Goal: Obtain resource: Obtain resource

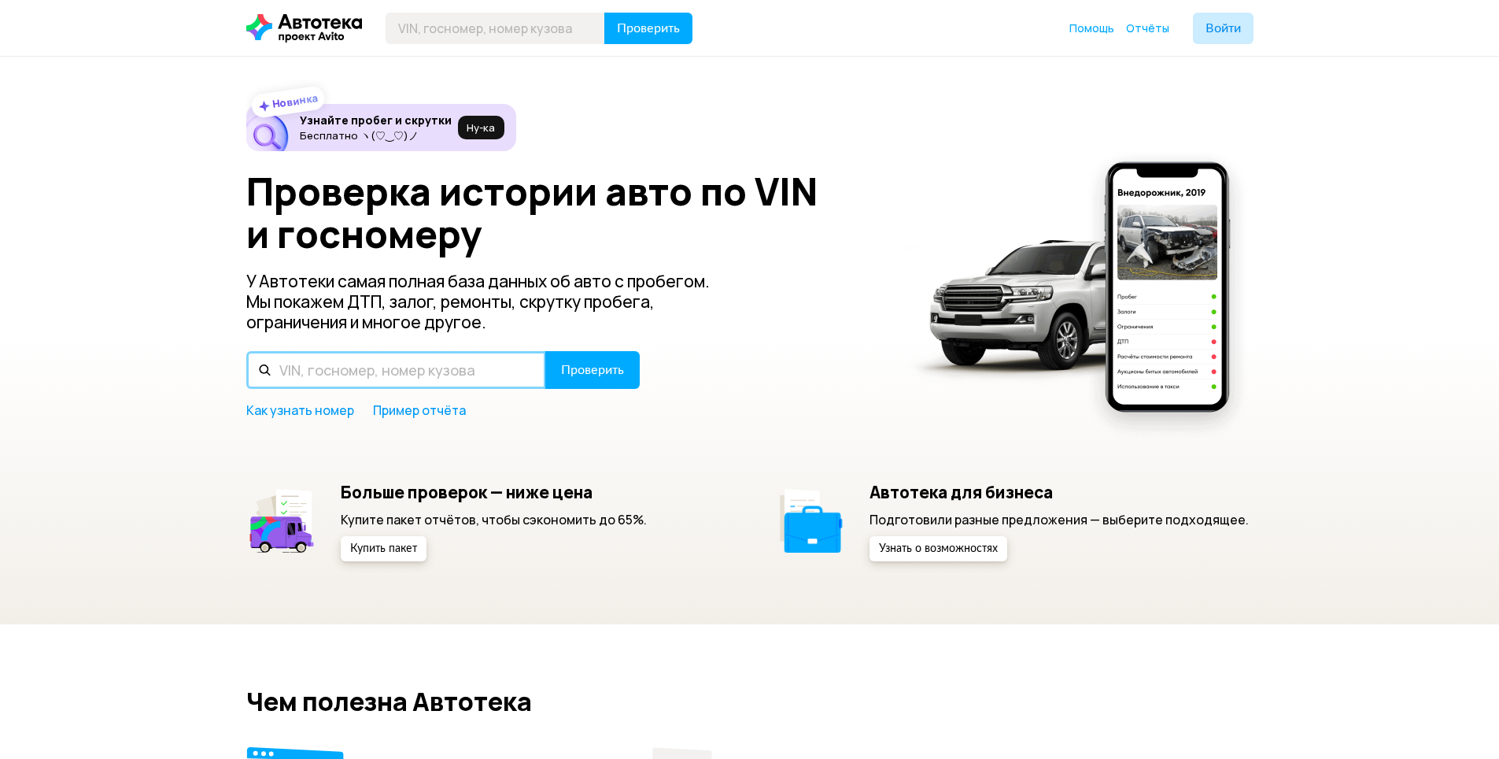
click at [403, 373] on input "text" at bounding box center [396, 370] width 300 height 38
paste input "[US_VEHICLE_IDENTIFICATION_NUMBER]"
type input "[US_VEHICLE_IDENTIFICATION_NUMBER]"
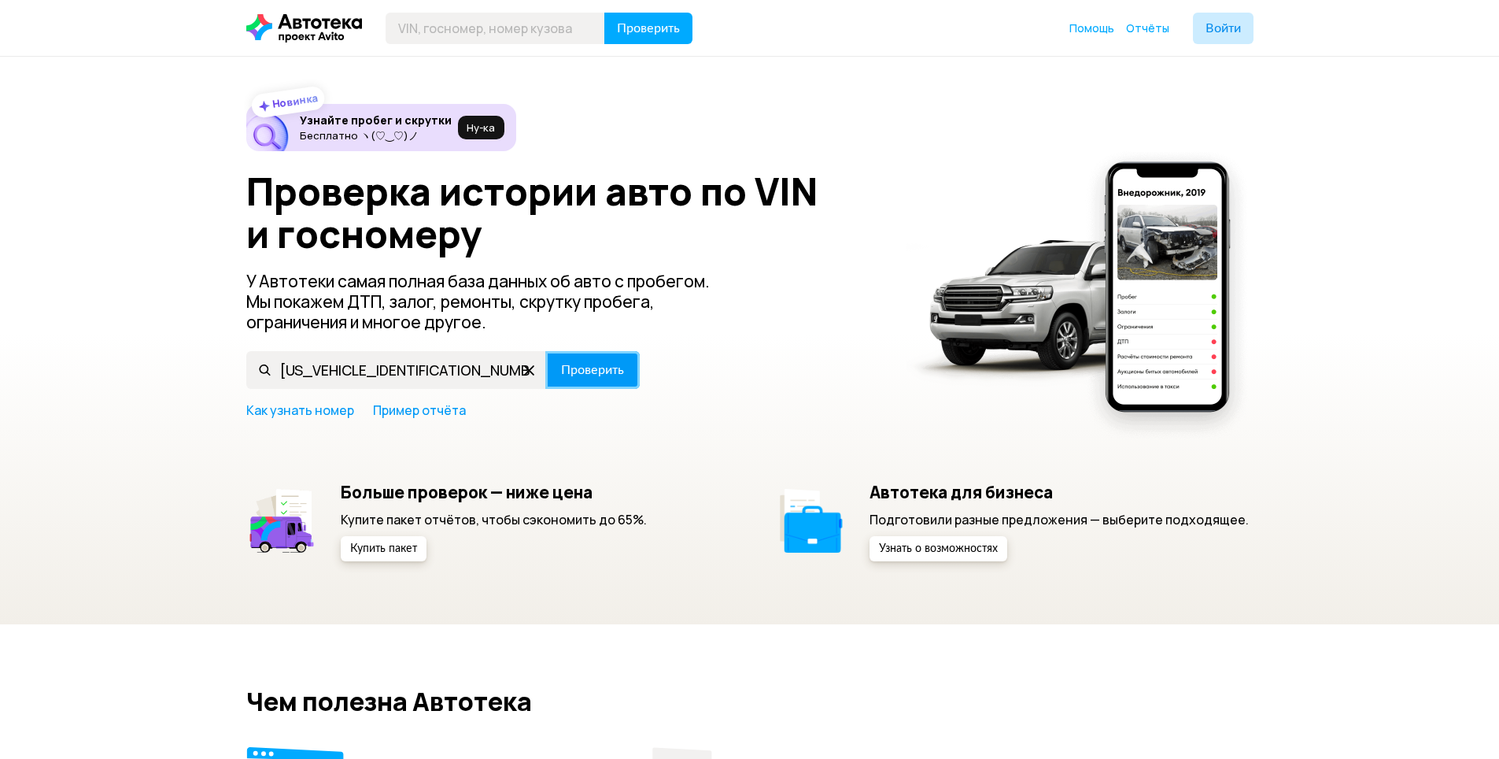
click at [603, 354] on button "Проверить" at bounding box center [592, 370] width 94 height 38
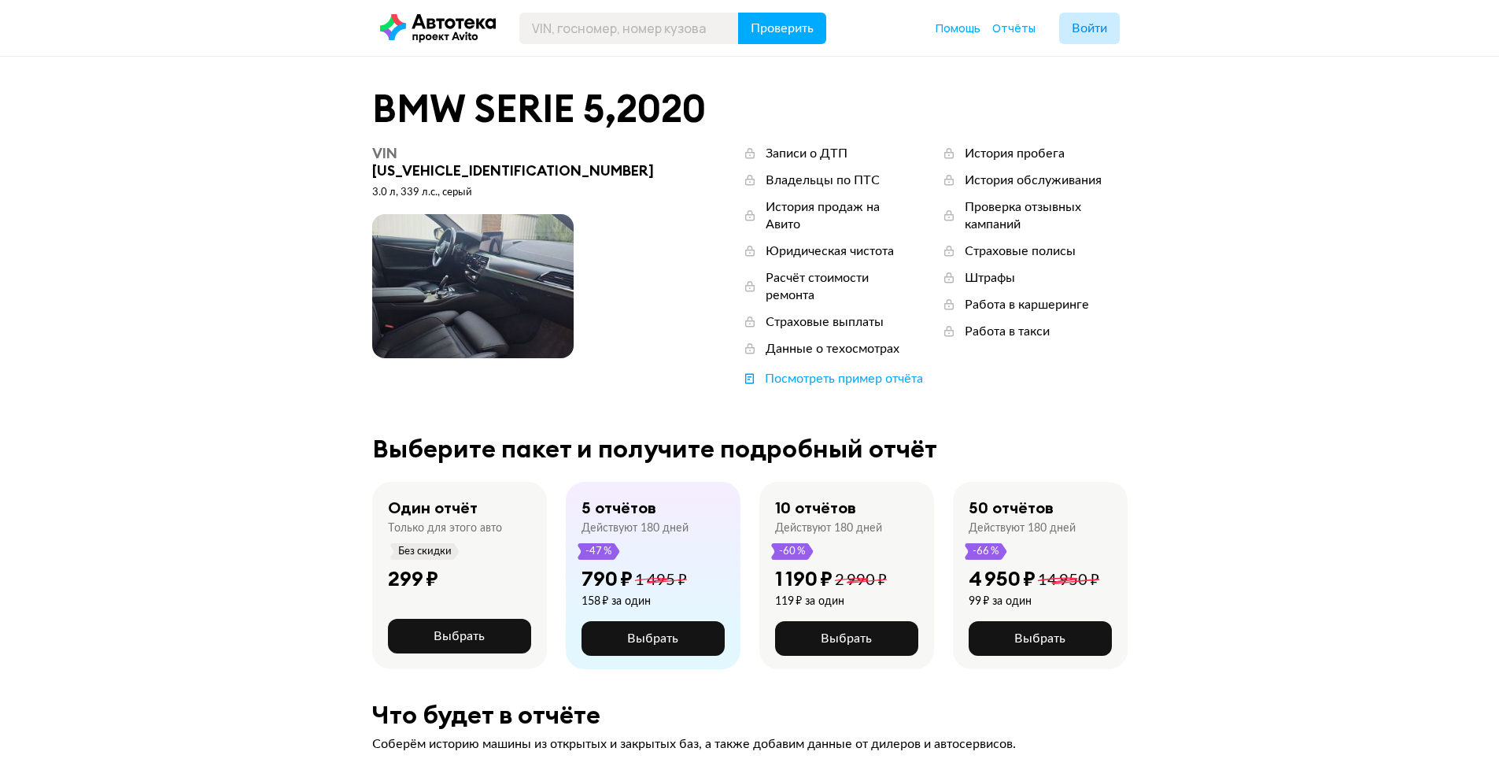
scroll to position [79, 0]
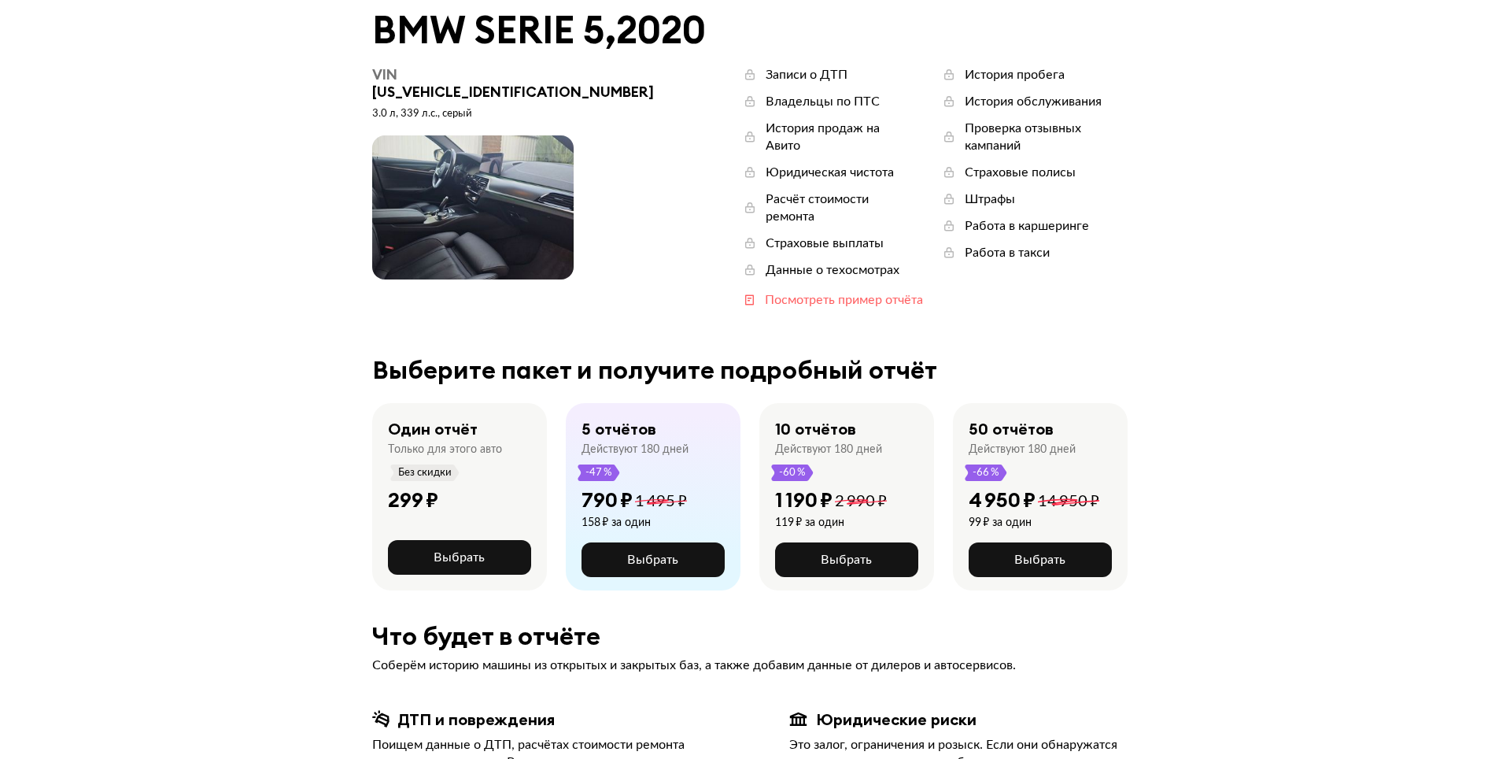
click at [765, 291] on div "Посмотреть пример отчёта" at bounding box center [844, 299] width 158 height 17
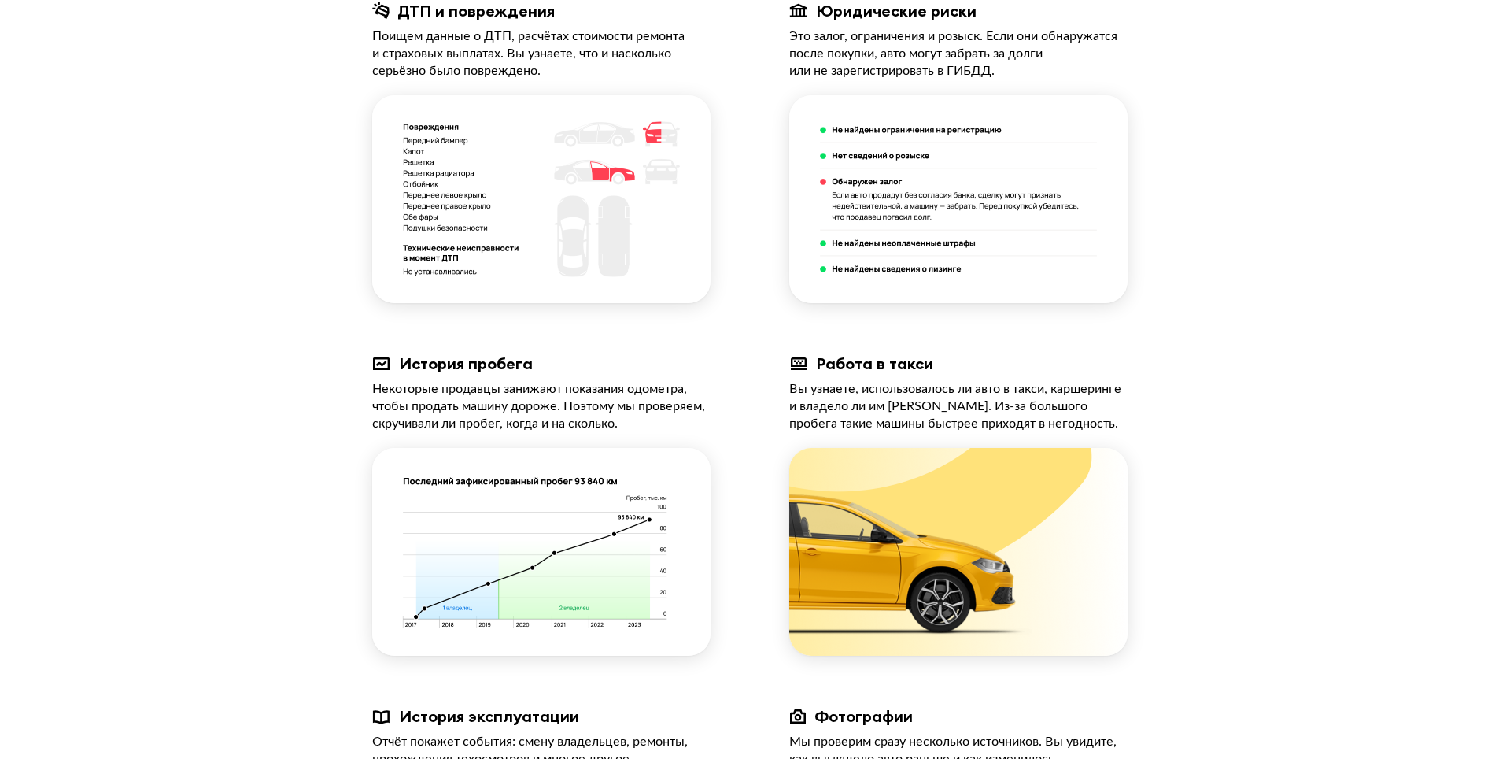
scroll to position [551, 0]
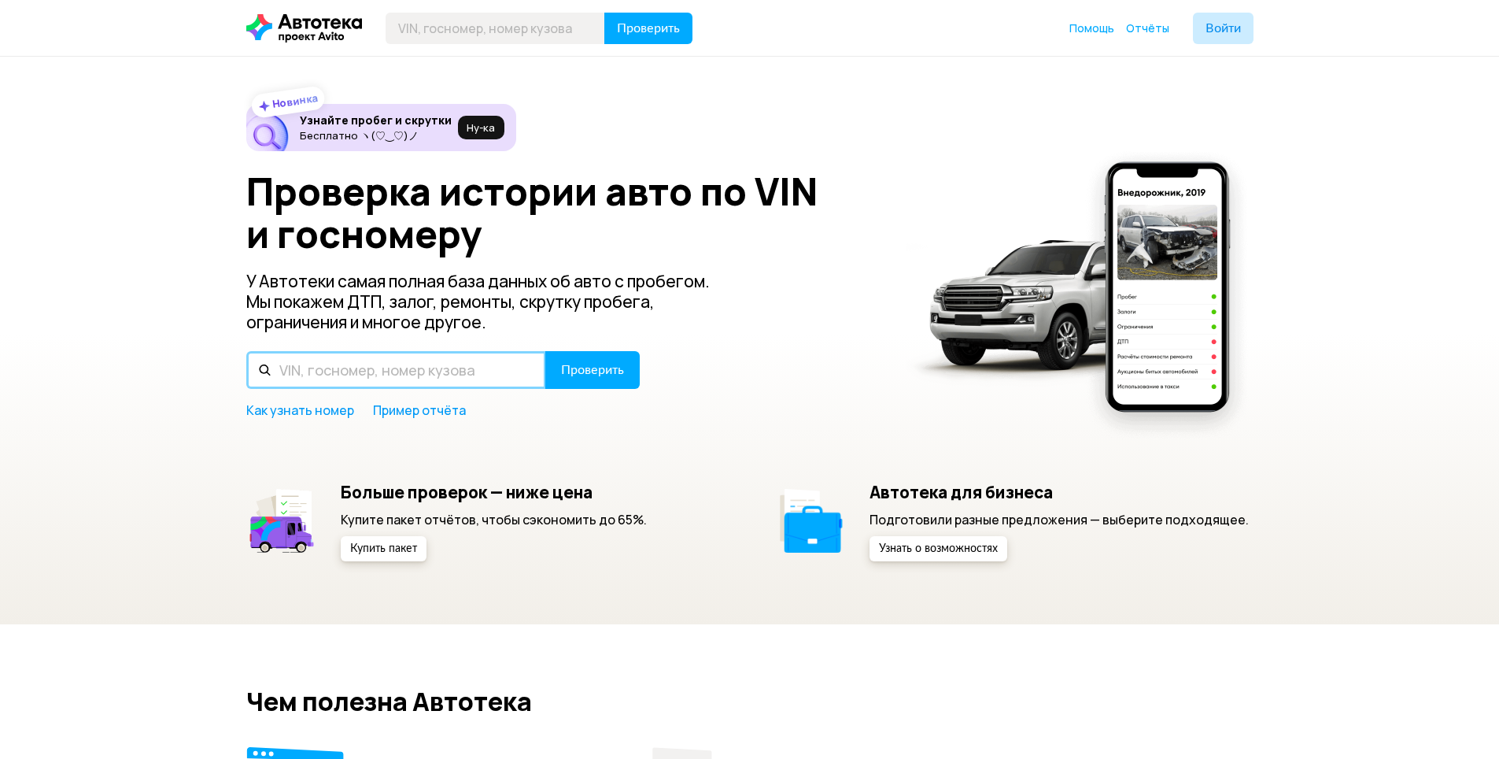
paste input "[US_VEHICLE_IDENTIFICATION_NUMBER]"
type input "[US_VEHICLE_IDENTIFICATION_NUMBER]"
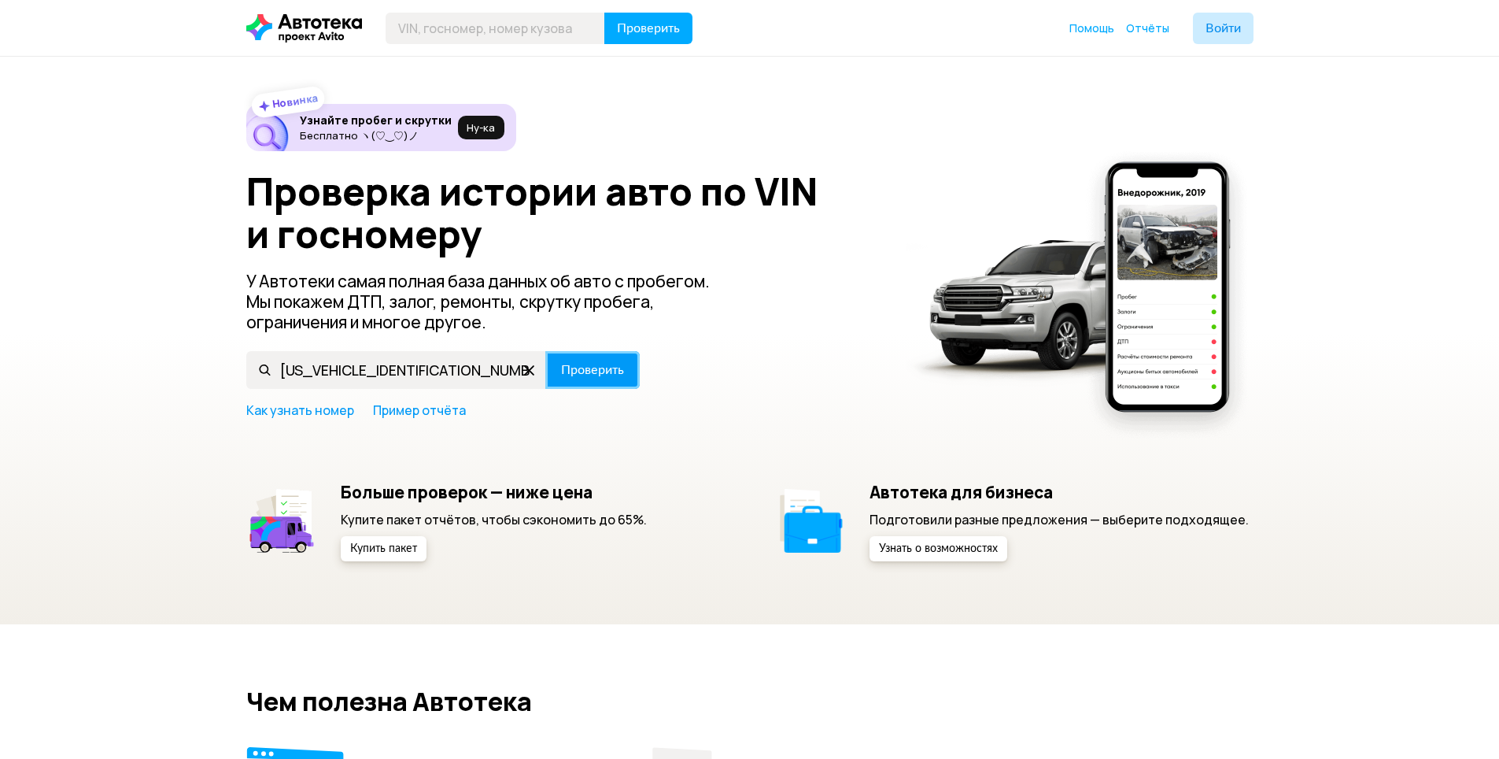
click at [579, 375] on span "Проверить" at bounding box center [592, 370] width 63 height 13
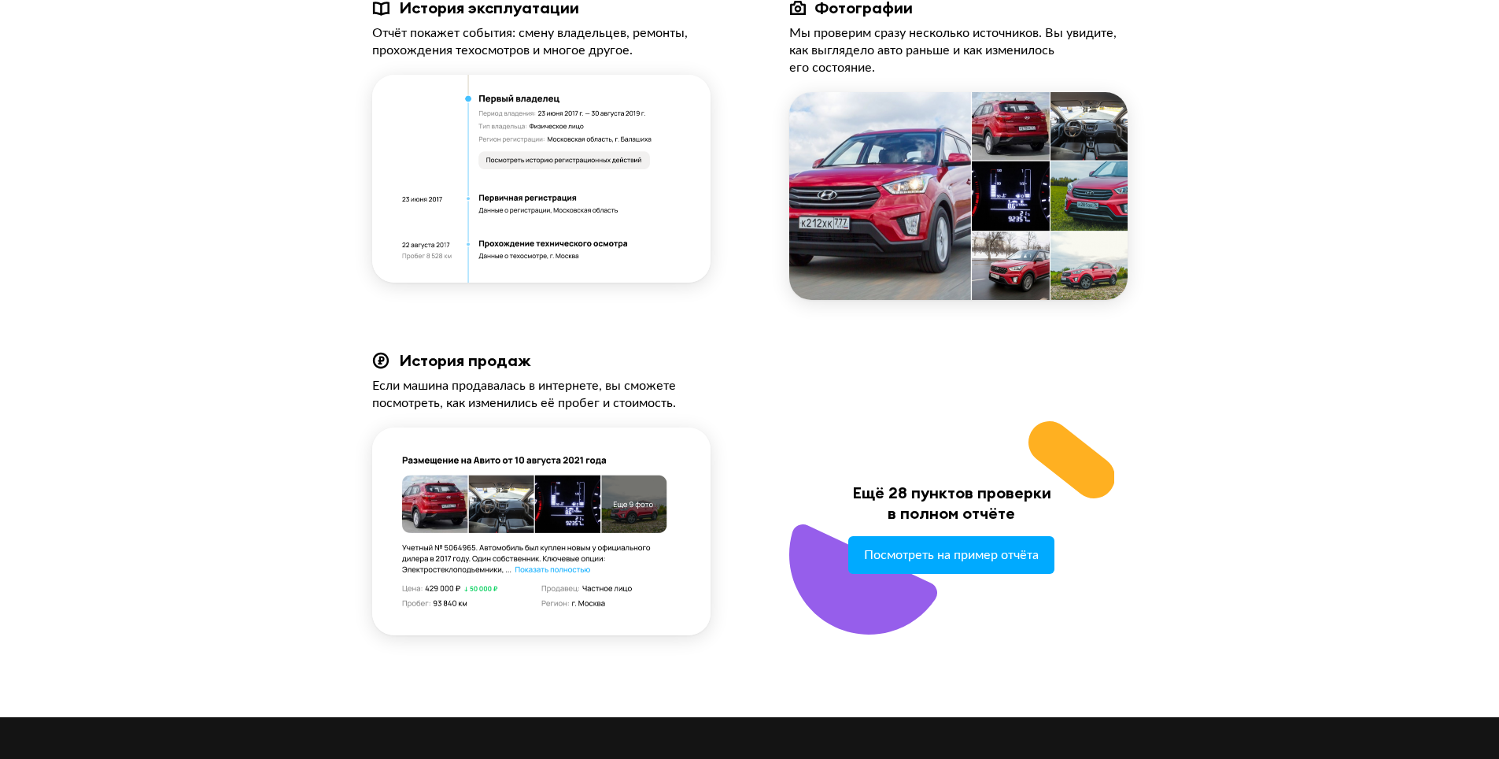
scroll to position [1703, 0]
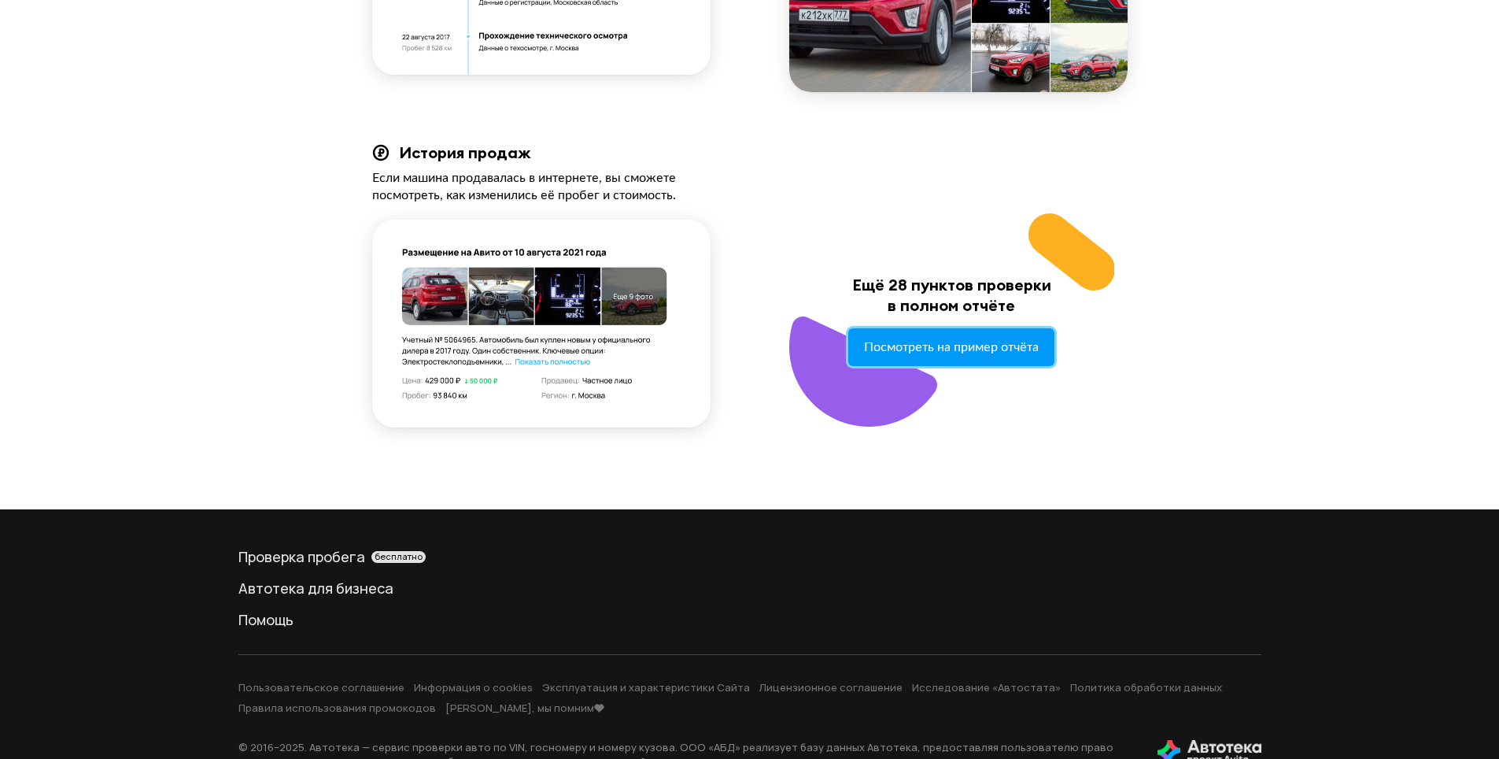
click at [906, 340] on span "Посмотреть на пример отчёта" at bounding box center [951, 347] width 175 height 14
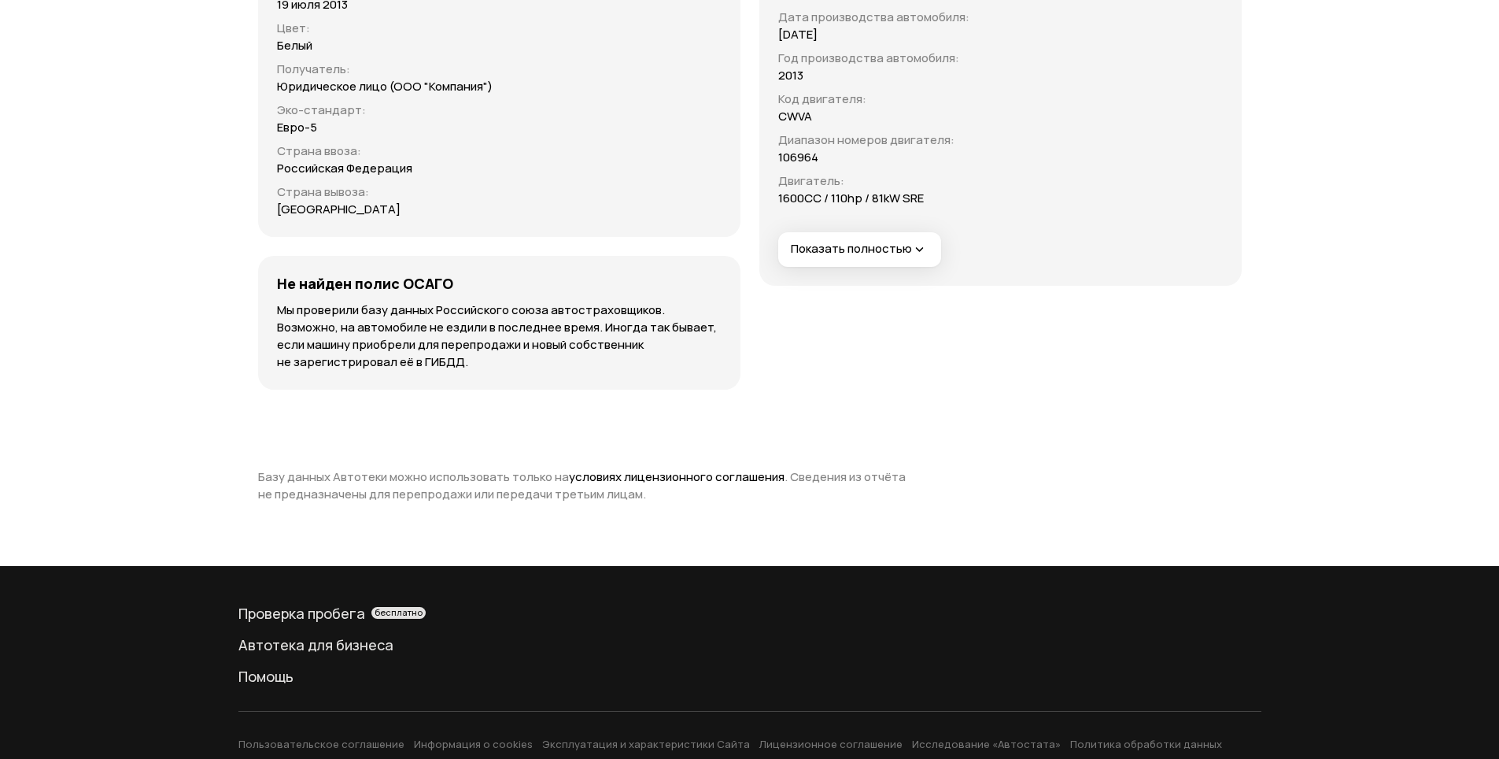
scroll to position [6307, 0]
